Goal: Register for event/course

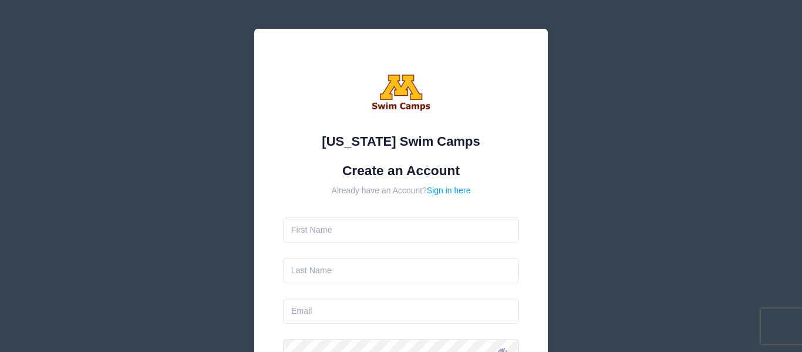
type input "Alycia"
type input "Morell"
type input "acartwrightmorell@gmail.com"
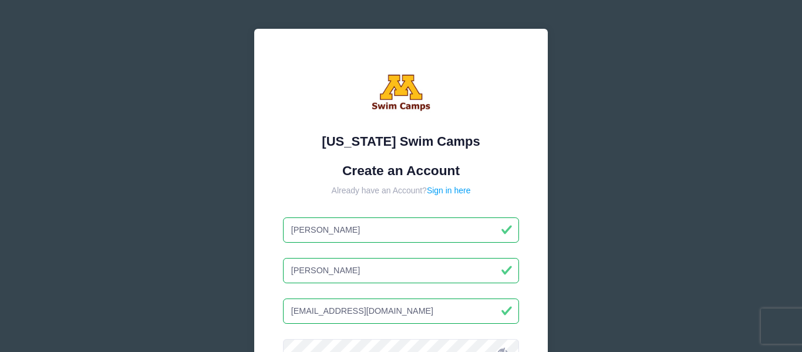
click at [285, 188] on div "Already have an Account? Sign in here" at bounding box center [401, 190] width 236 height 12
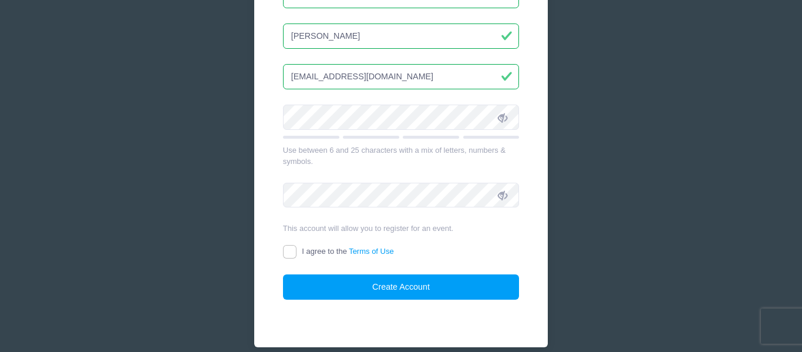
scroll to position [235, 0]
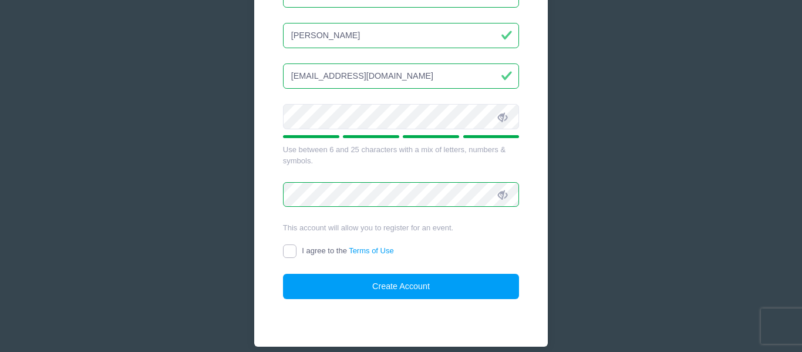
click at [293, 246] on input "I agree to the Terms of Use" at bounding box center [289, 250] width 13 height 13
checkbox input "true"
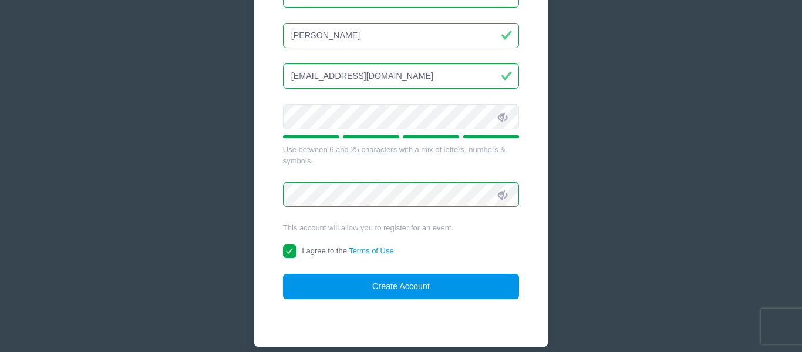
click at [371, 286] on button "Create Account" at bounding box center [401, 285] width 236 height 25
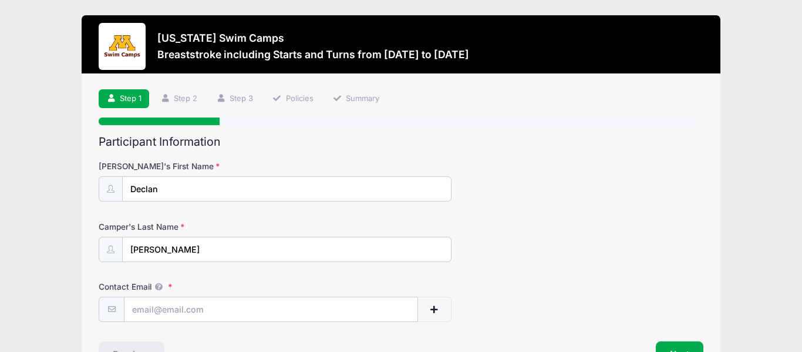
click at [46, 272] on div "Minnesota Swim Camps Breaststroke including Starts and Turns from 09/14 to 09/1…" at bounding box center [401, 215] width 766 height 430
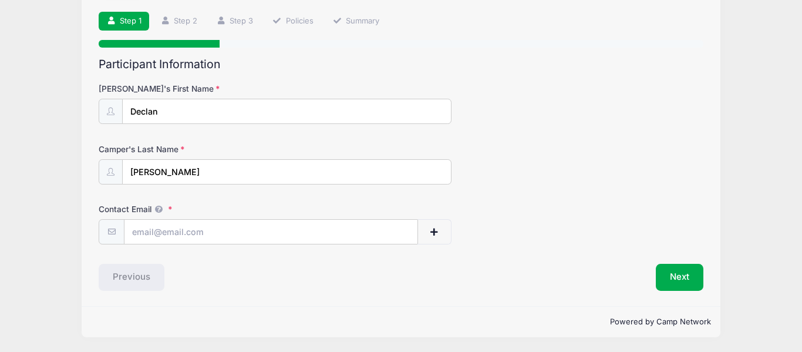
scroll to position [78, 0]
click at [212, 229] on input "Contact Email" at bounding box center [270, 231] width 293 height 25
type input "acartwrightmorell@gmail.com"
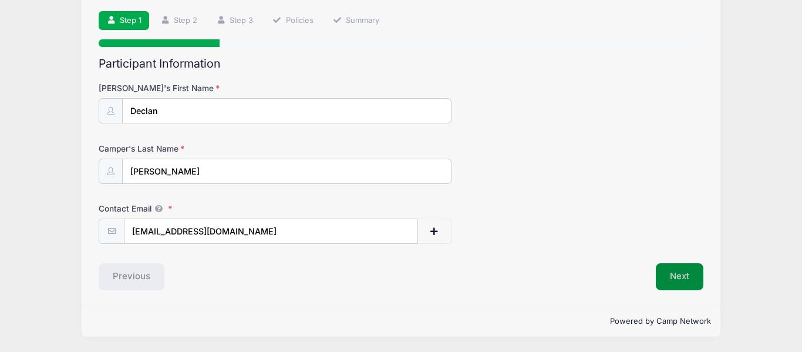
click at [685, 276] on button "Next" at bounding box center [679, 276] width 48 height 27
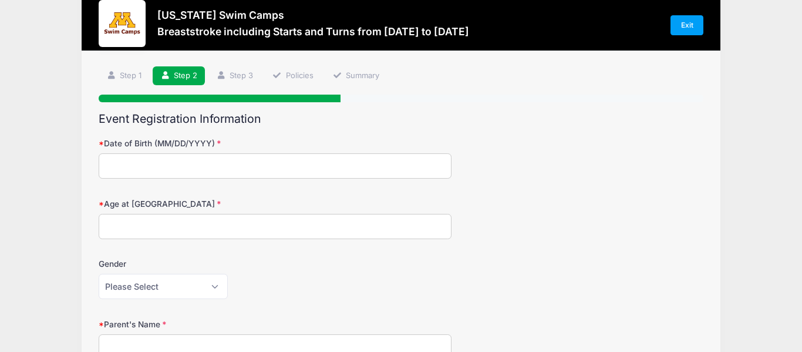
scroll to position [0, 0]
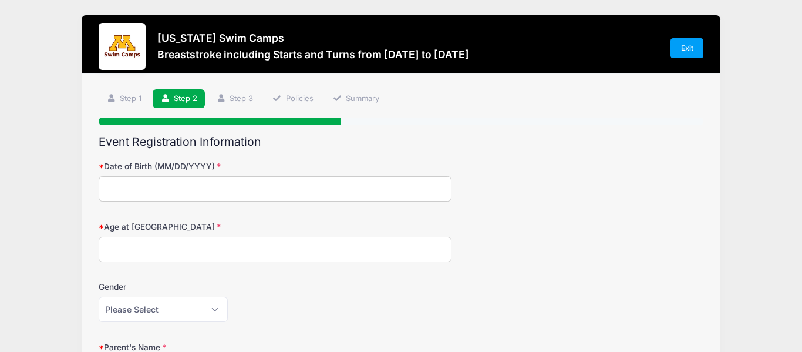
click at [321, 197] on input "Date of Birth (MM/DD/YYYY)" at bounding box center [275, 188] width 353 height 25
drag, startPoint x: 177, startPoint y: 191, endPoint x: 39, endPoint y: 172, distance: 139.3
type input "02/06/2012"
click at [167, 249] on input "Age at Camp" at bounding box center [275, 248] width 353 height 25
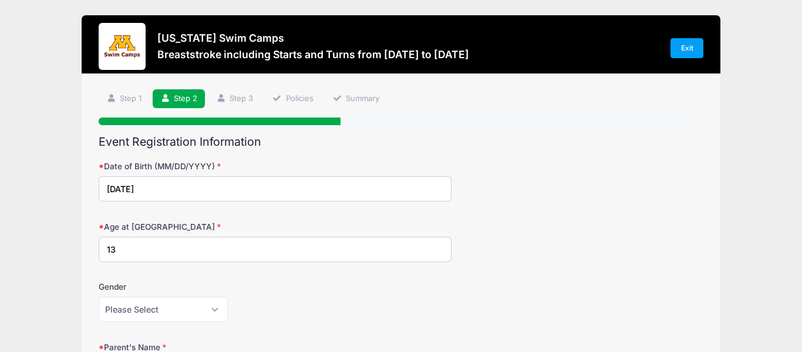
type input "13"
click at [164, 311] on select "Please Select Female Male" at bounding box center [163, 308] width 129 height 25
select select "Male"
click at [99, 296] on select "Please Select Female Male" at bounding box center [163, 308] width 129 height 25
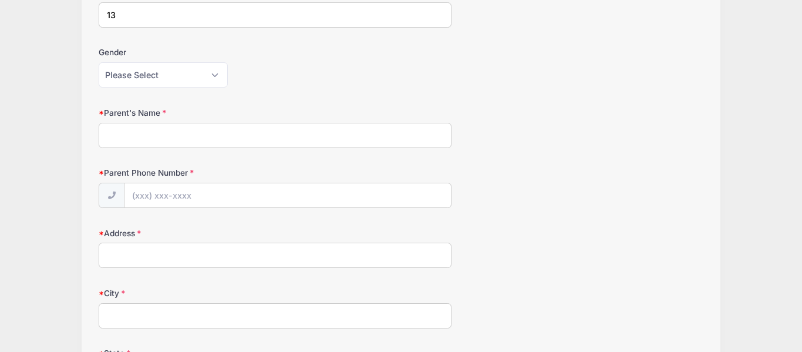
scroll to position [235, 0]
click at [207, 141] on input "Parent's Name" at bounding box center [275, 134] width 353 height 25
type input "[PERSON_NAME]"
type input "(763) 213-9247"
type input "20175 Explorer Ave N"
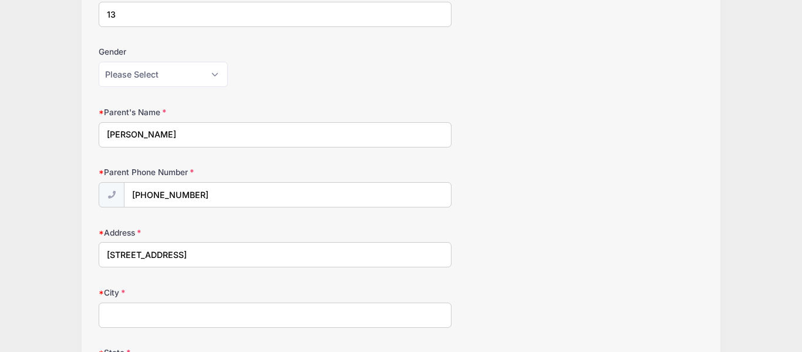
type input "Forest Lake"
select select "MN"
type input "55025"
click at [41, 274] on div "Minnesota Swim Camps Breaststroke including Starts and Turns from 09/14 to 09/1…" at bounding box center [401, 275] width 766 height 1020
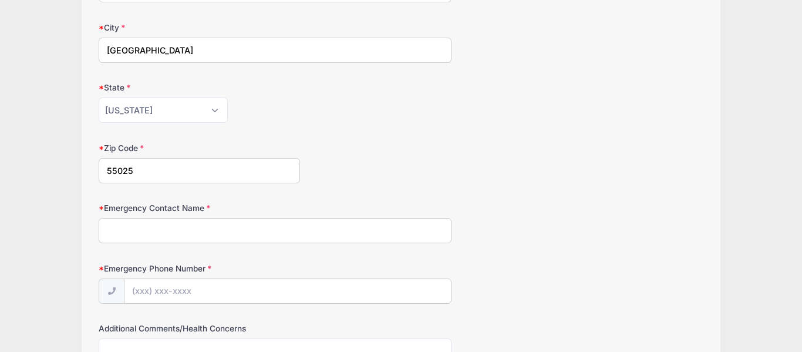
scroll to position [516, 0]
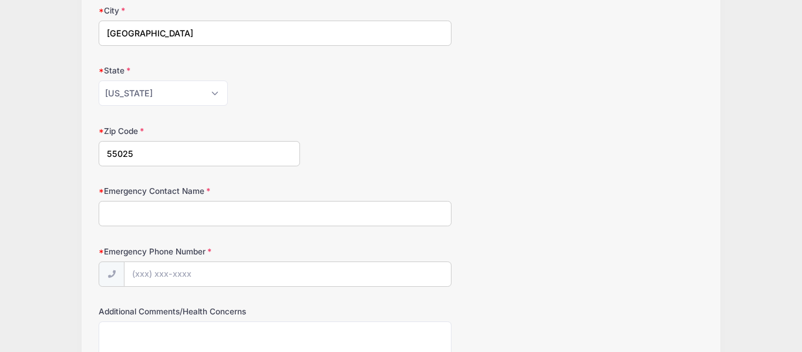
click at [202, 212] on input "Emergency Contact Name" at bounding box center [275, 213] width 353 height 25
type input "Kyle H Morell"
type input "(763) 355-4455"
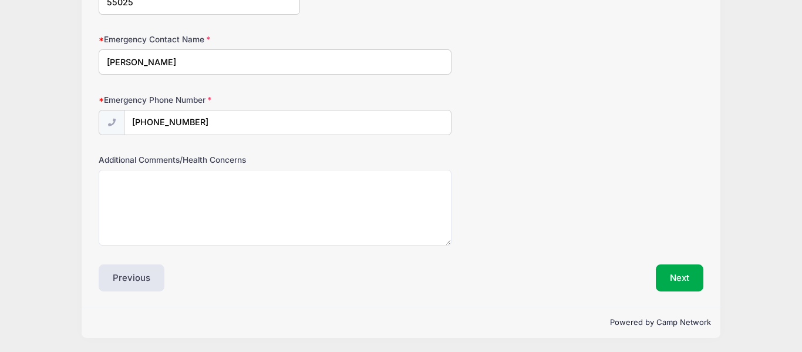
scroll to position [669, 0]
click at [678, 282] on button "Next" at bounding box center [679, 276] width 48 height 27
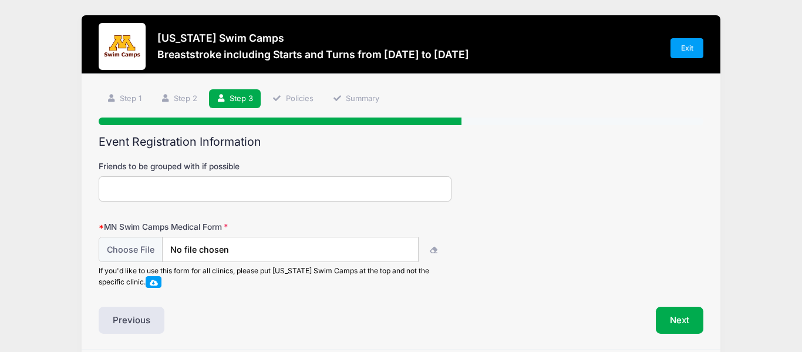
scroll to position [0, 0]
click at [677, 322] on button "Next" at bounding box center [679, 319] width 48 height 27
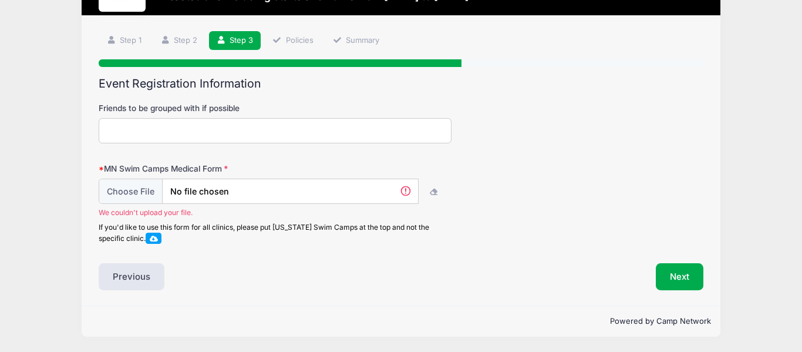
click at [93, 86] on div "Step 3 /7 Step 1 Step 2 Step 3 Policies Summary Participant Information Camper'…" at bounding box center [401, 160] width 638 height 289
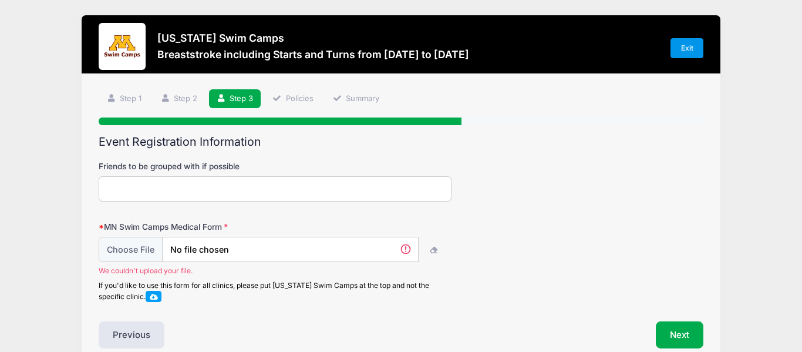
click at [700, 48] on link "Exit" at bounding box center [686, 48] width 33 height 20
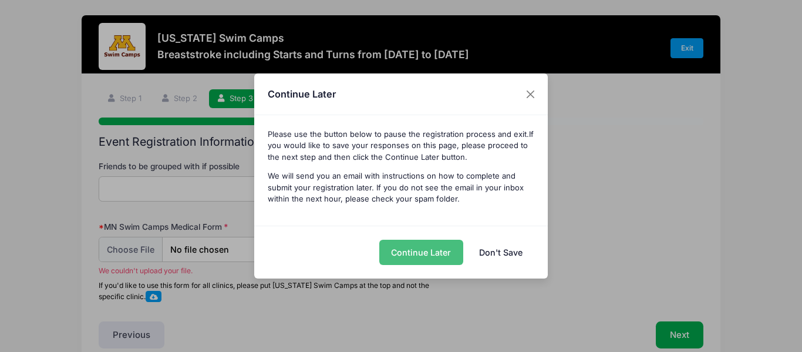
click at [441, 254] on button "Continue Later" at bounding box center [421, 251] width 84 height 25
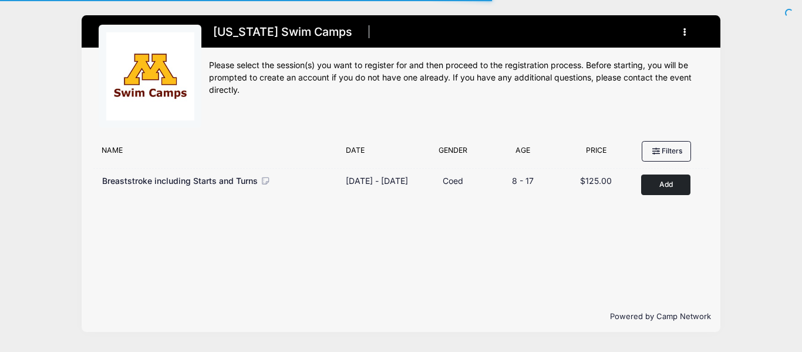
click at [412, 90] on div "Please select the session(s) you want to register for and then proceed to the r…" at bounding box center [456, 77] width 494 height 37
click at [687, 33] on button "button" at bounding box center [687, 32] width 32 height 21
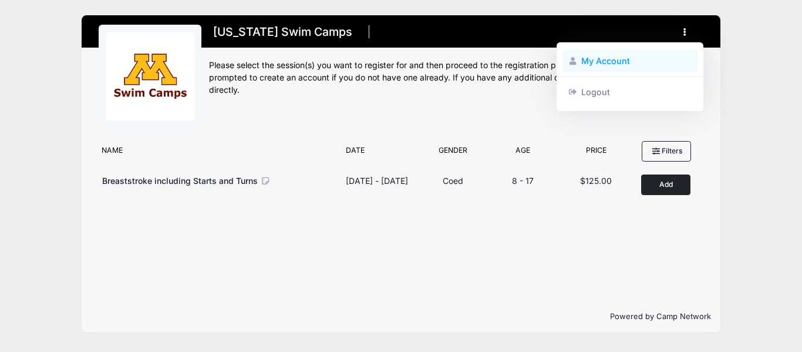
click at [618, 62] on link "My Account" at bounding box center [630, 61] width 136 height 22
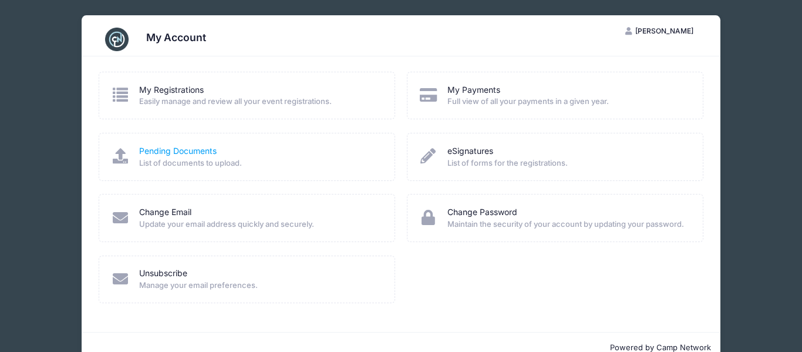
click at [214, 150] on link "Pending Documents" at bounding box center [177, 151] width 77 height 12
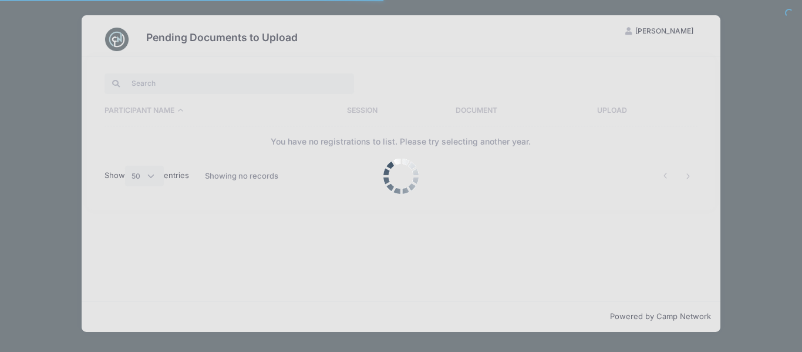
select select "50"
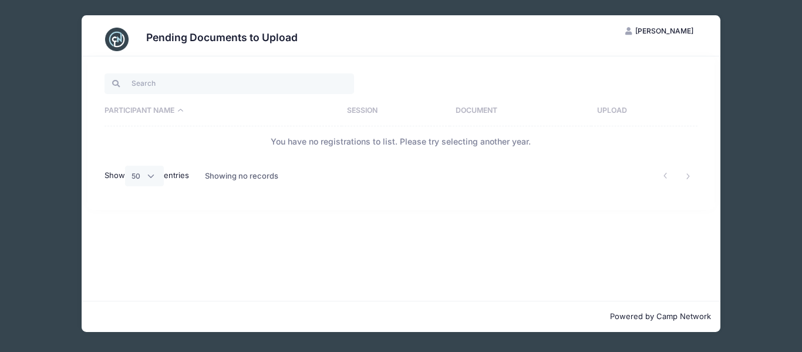
click at [780, 207] on div "Pending Documents to Upload AM [PERSON_NAME] My Account Logout Participant Name…" at bounding box center [401, 173] width 766 height 347
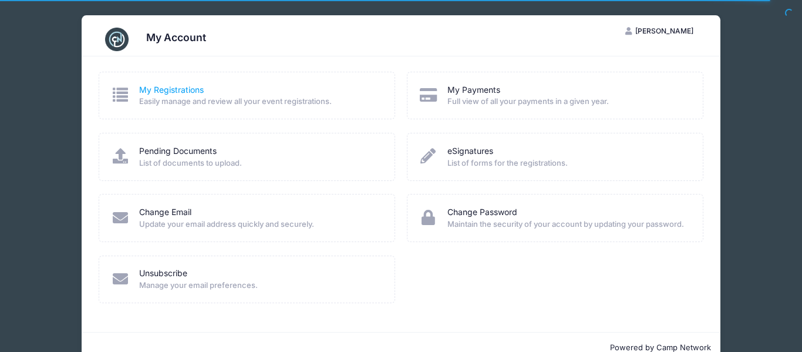
click at [190, 90] on link "My Registrations" at bounding box center [171, 90] width 65 height 12
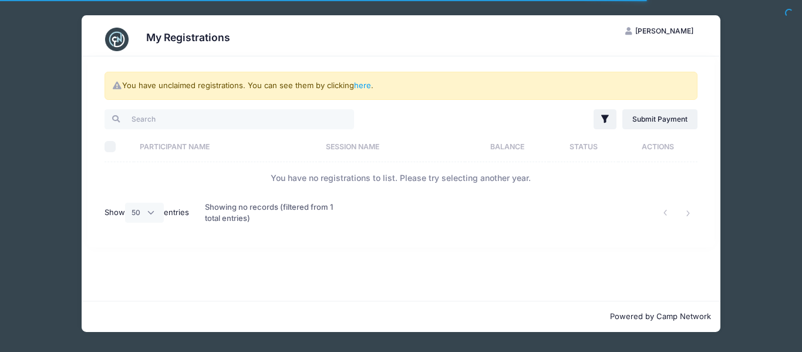
select select "50"
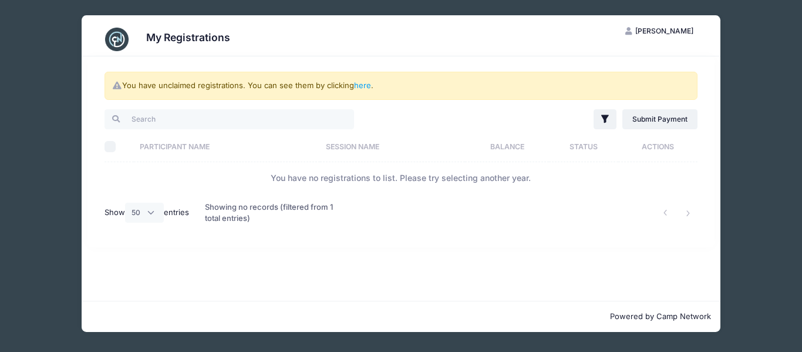
click at [115, 39] on img at bounding box center [116, 39] width 23 height 23
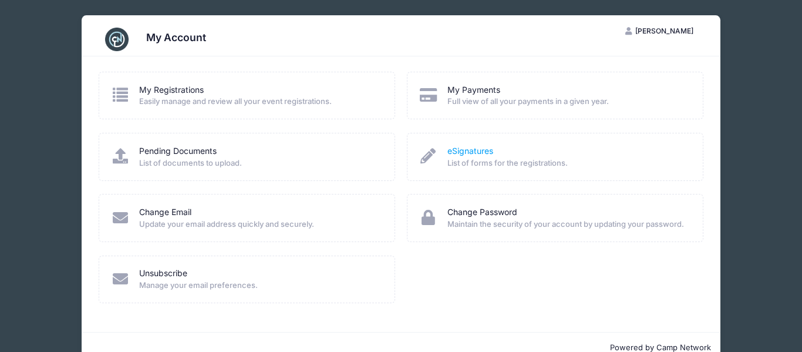
click at [475, 151] on link "eSignatures" at bounding box center [470, 151] width 46 height 12
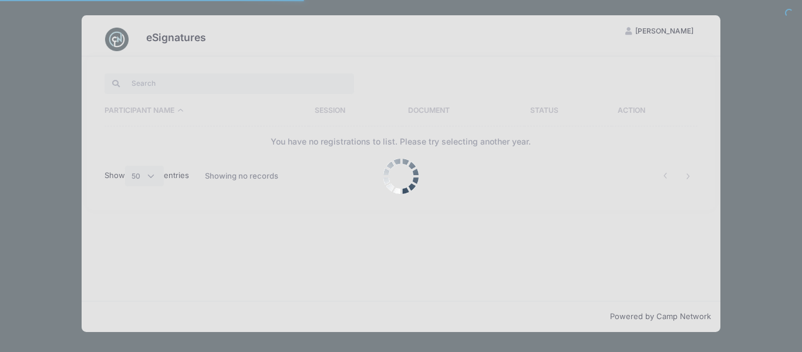
select select "50"
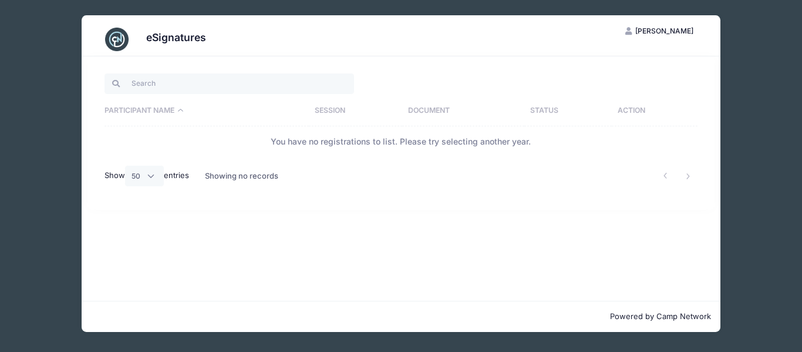
click at [115, 32] on img at bounding box center [116, 39] width 23 height 23
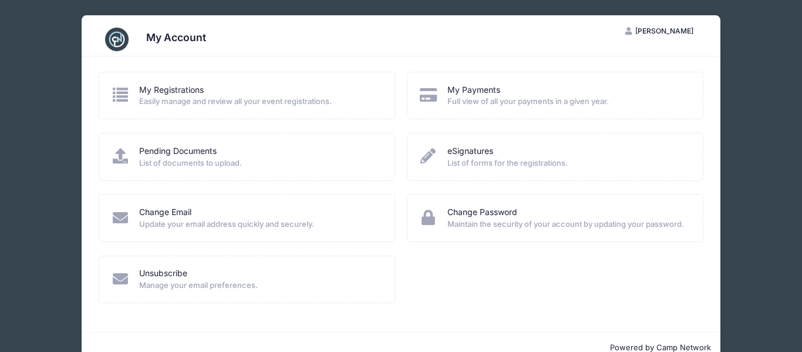
click at [670, 32] on span "[PERSON_NAME]" at bounding box center [664, 30] width 58 height 9
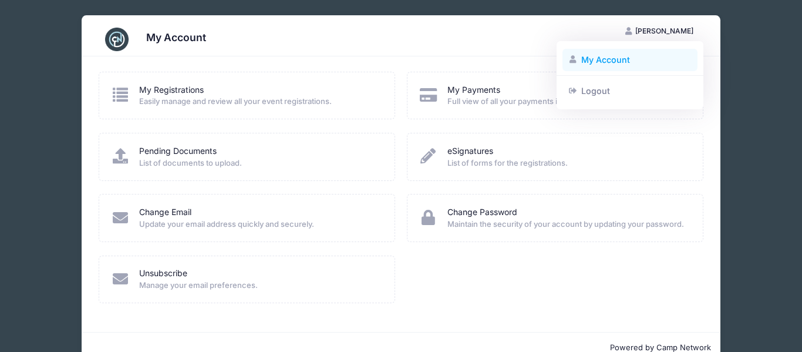
click at [608, 61] on link "My Account" at bounding box center [630, 60] width 136 height 22
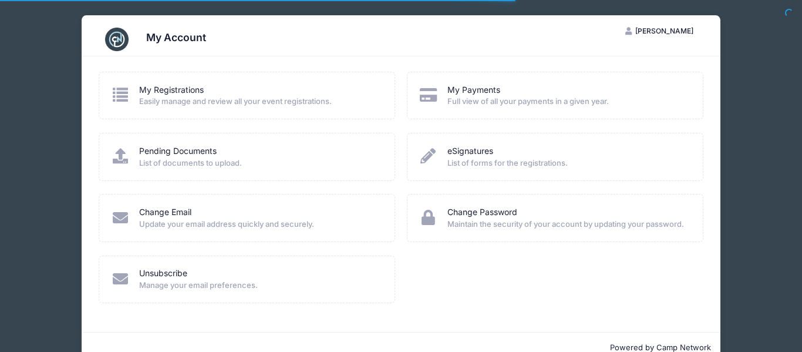
click at [117, 39] on img at bounding box center [116, 39] width 23 height 23
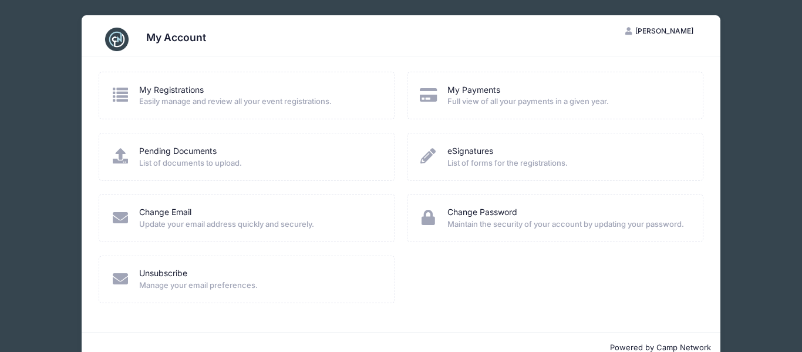
click at [33, 91] on div "My Account AM Alycia Morell My Account Logout My Registrations Easily manage an…" at bounding box center [401, 189] width 766 height 378
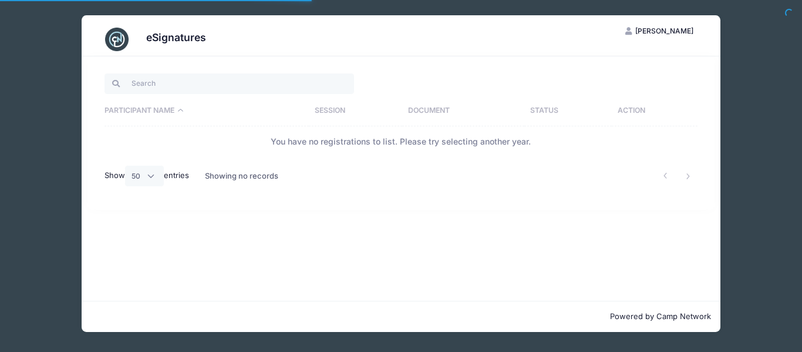
select select "50"
